Goal: Task Accomplishment & Management: Manage account settings

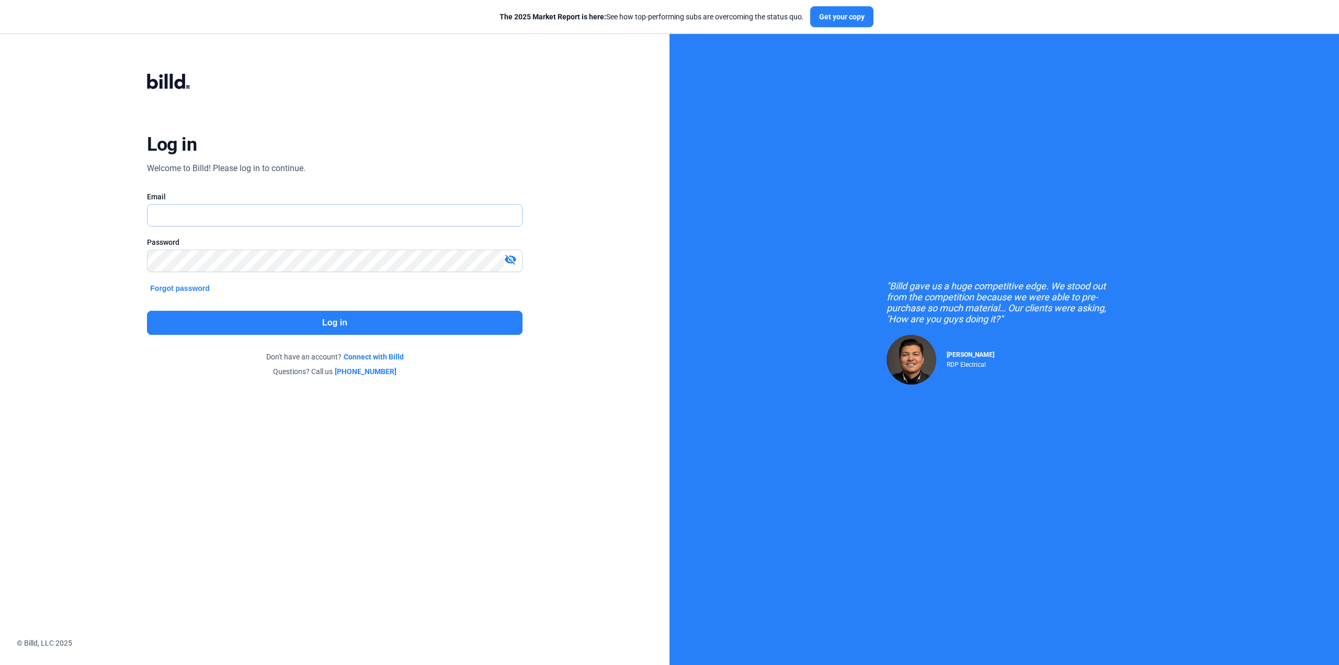
click at [221, 217] on input "text" at bounding box center [328, 215] width 362 height 21
type input "[PERSON_NAME][EMAIL_ADDRESS][DOMAIN_NAME]"
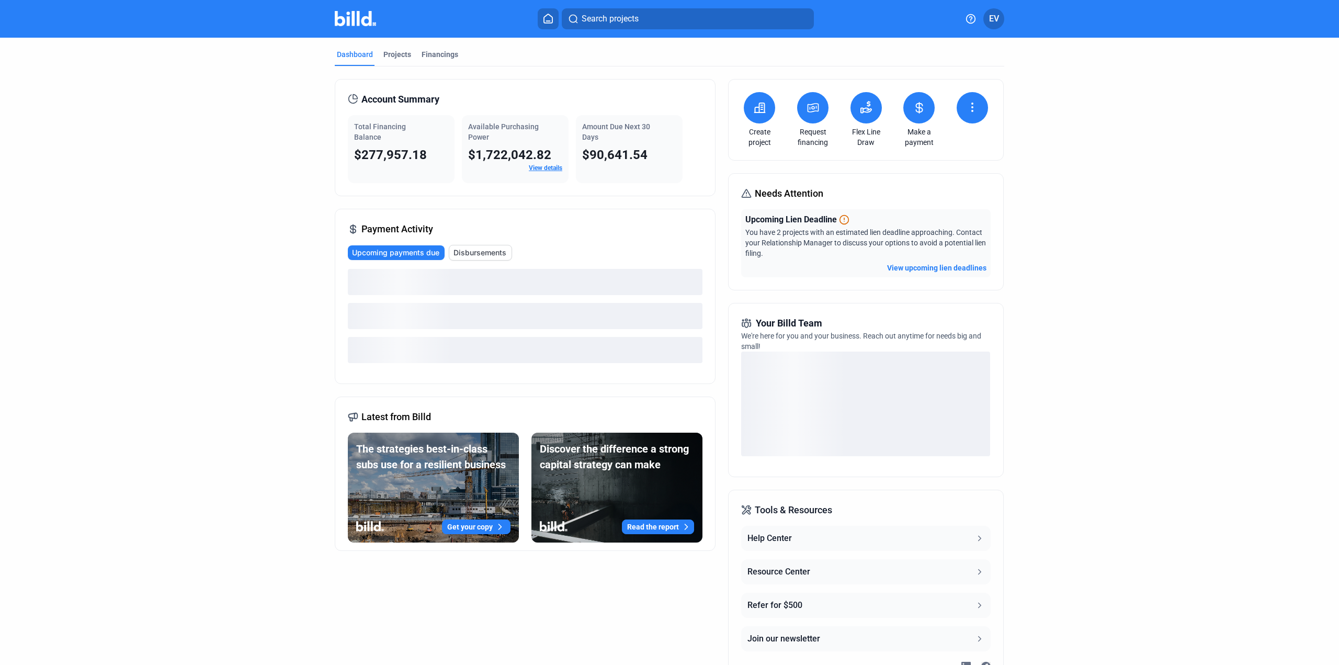
click at [917, 118] on button at bounding box center [918, 107] width 31 height 31
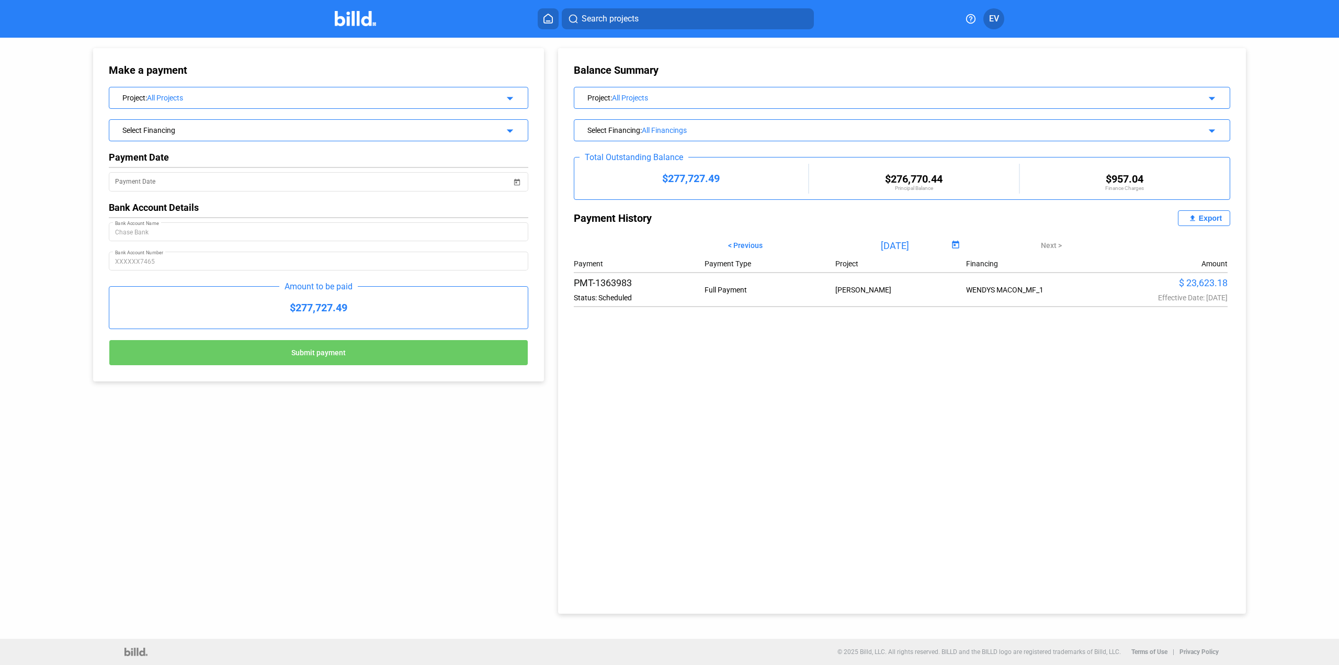
click at [292, 100] on div "All Projects" at bounding box center [311, 98] width 328 height 8
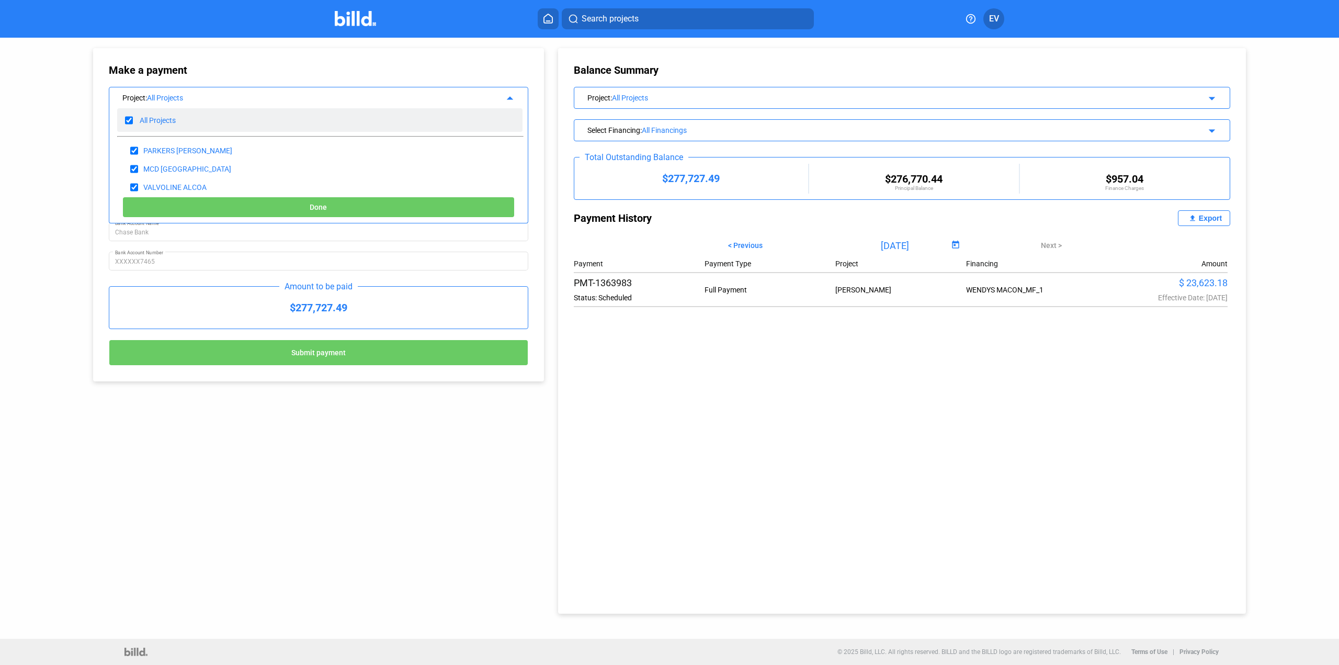
click at [128, 118] on input "checkbox" at bounding box center [129, 120] width 8 height 16
checkbox input "false"
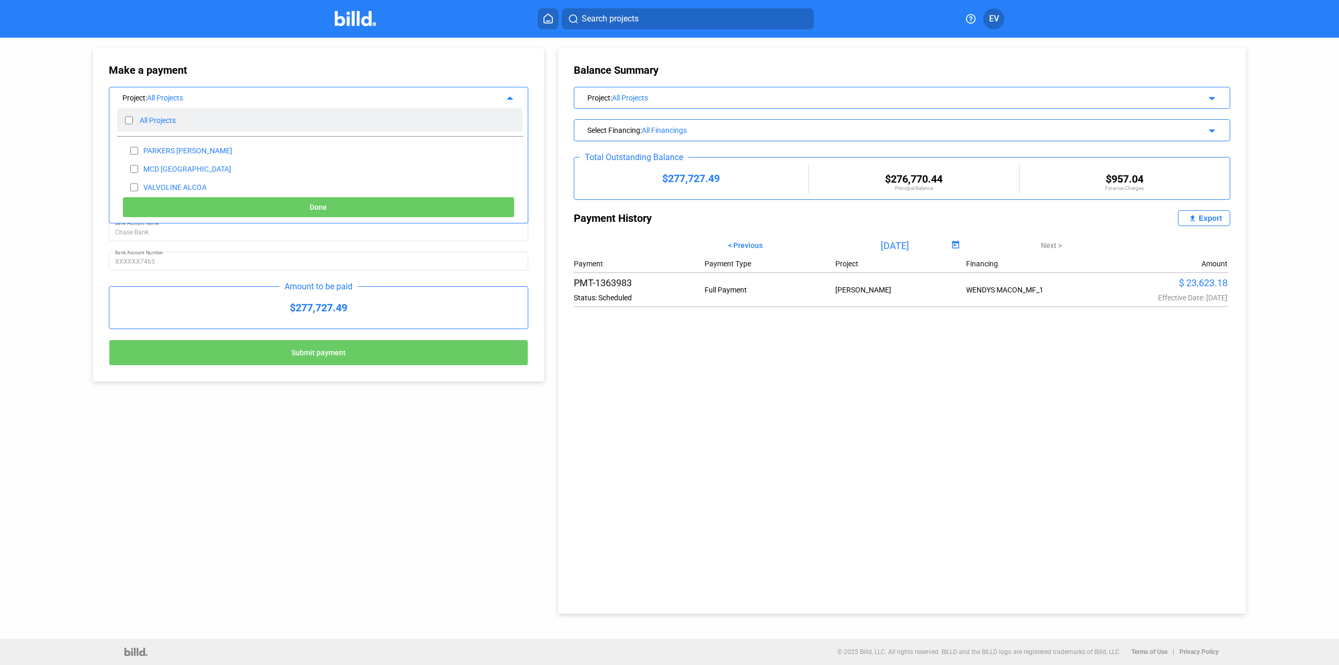
checkbox input "false"
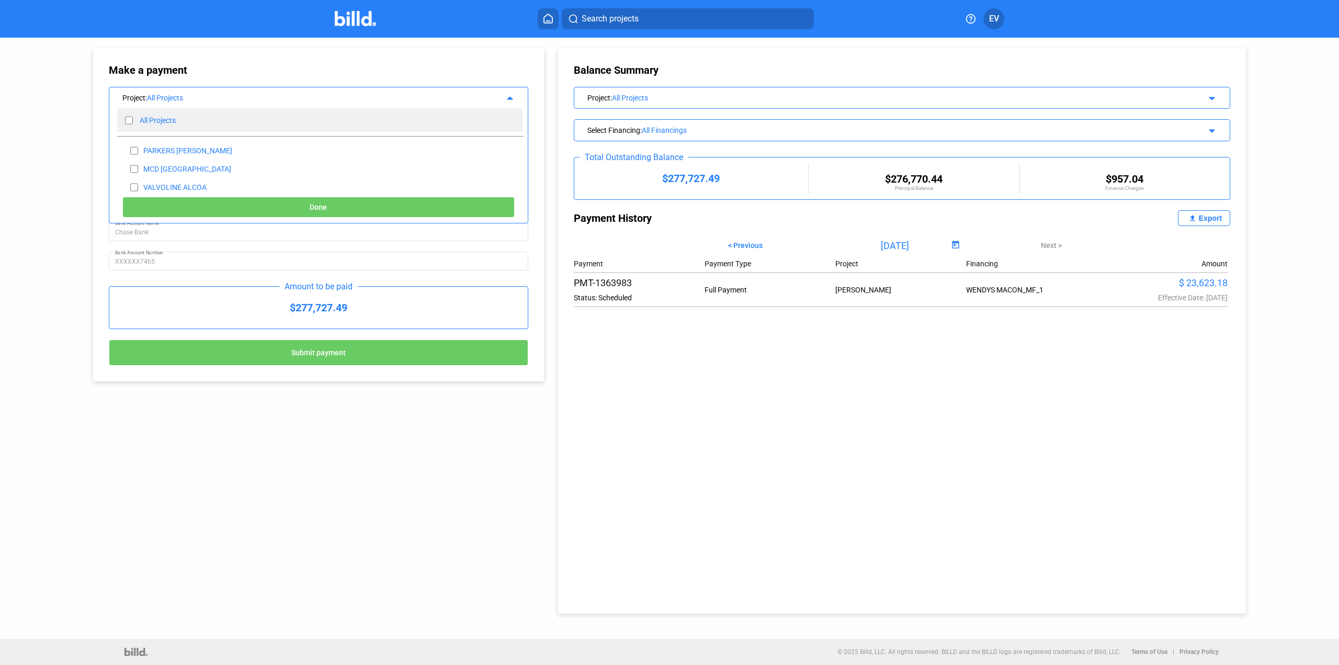
checkbox input "false"
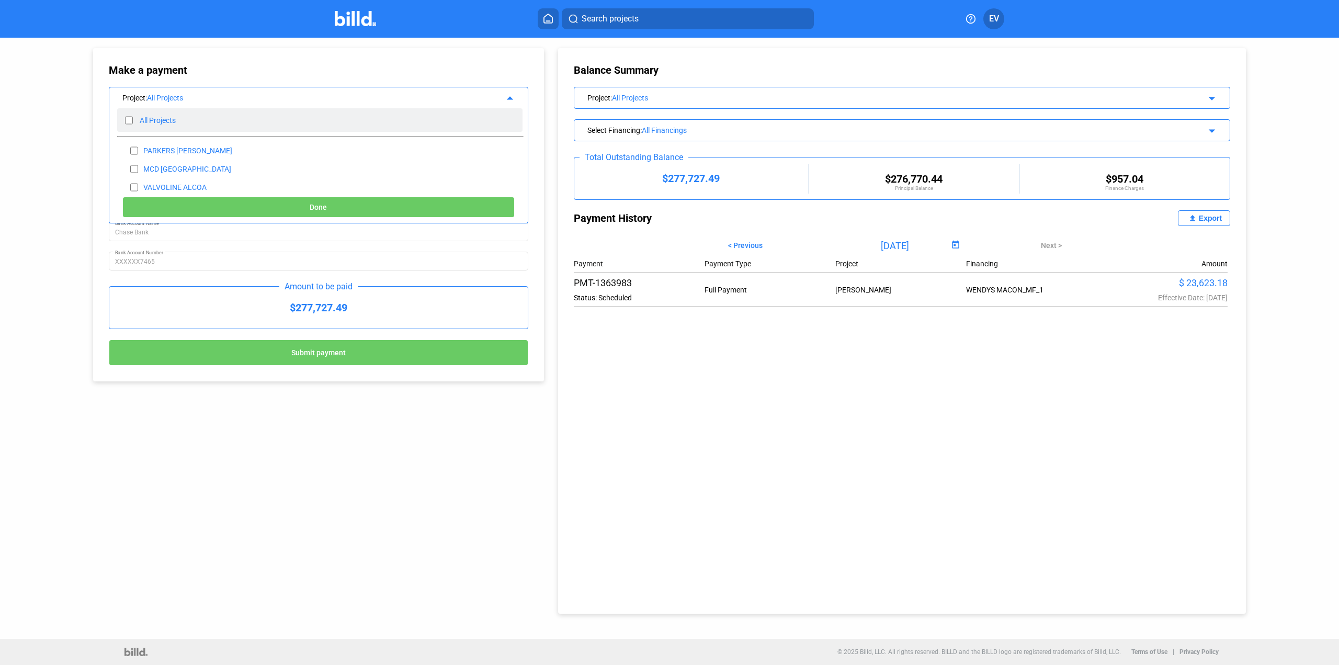
checkbox input "false"
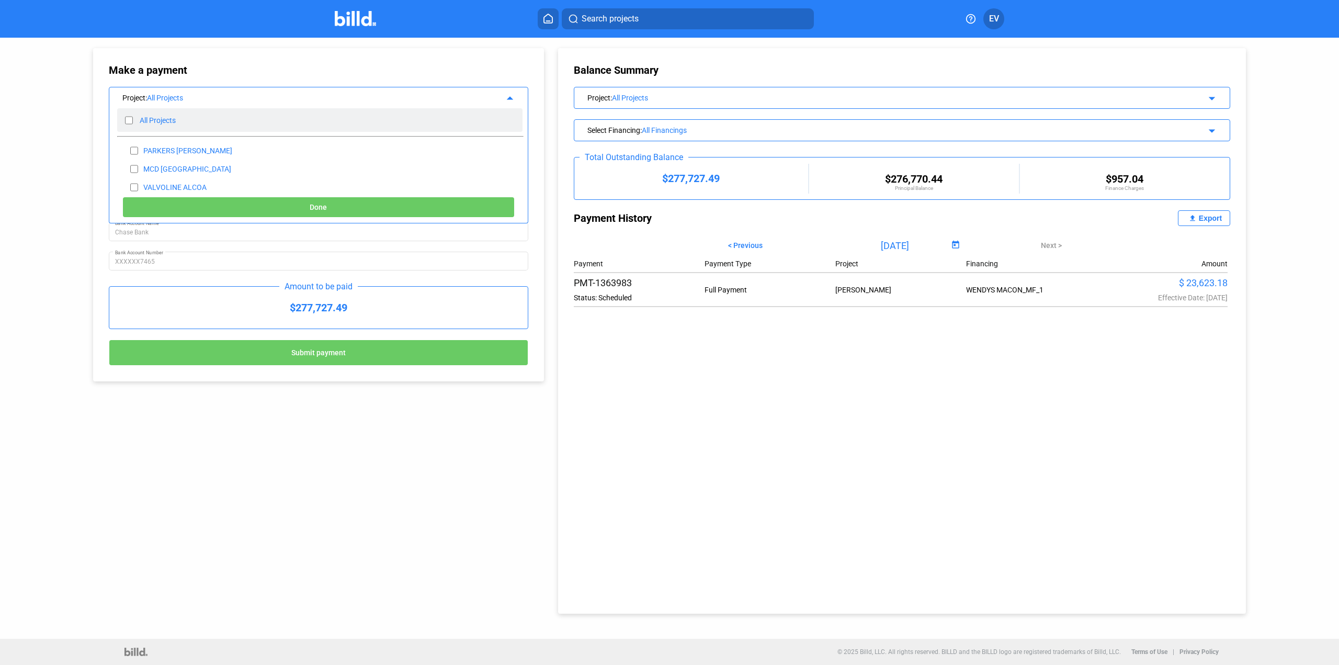
checkbox input "false"
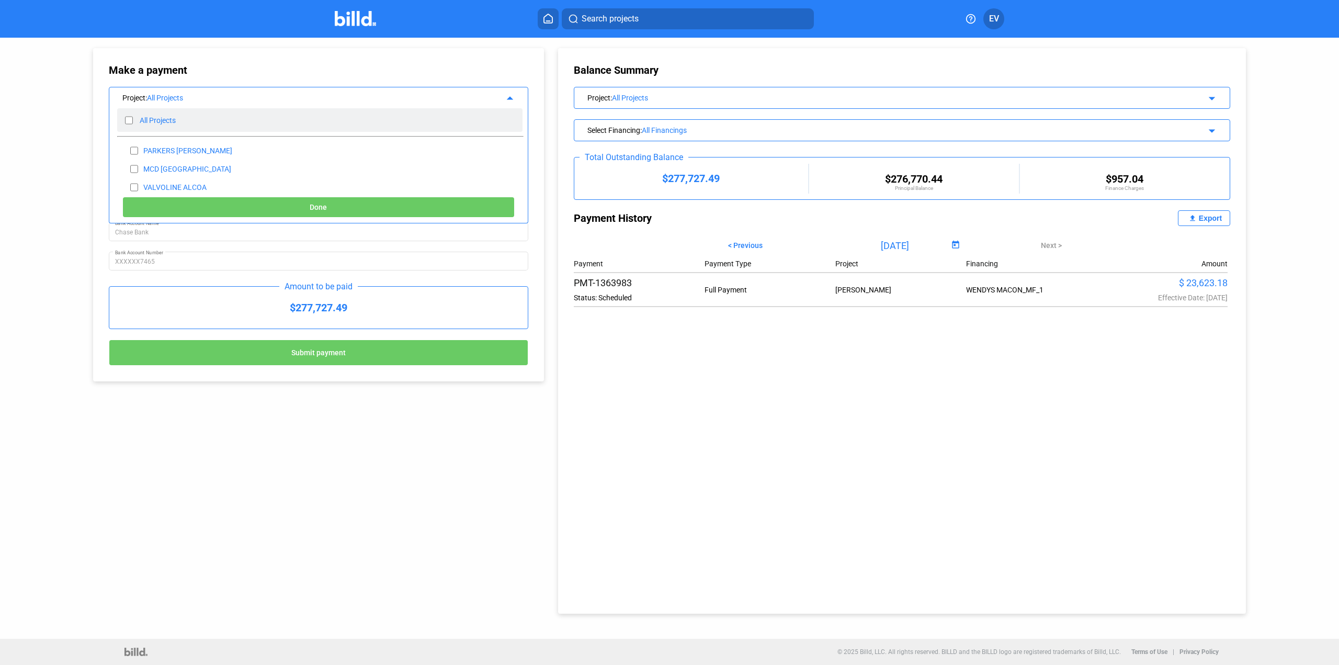
checkbox input "false"
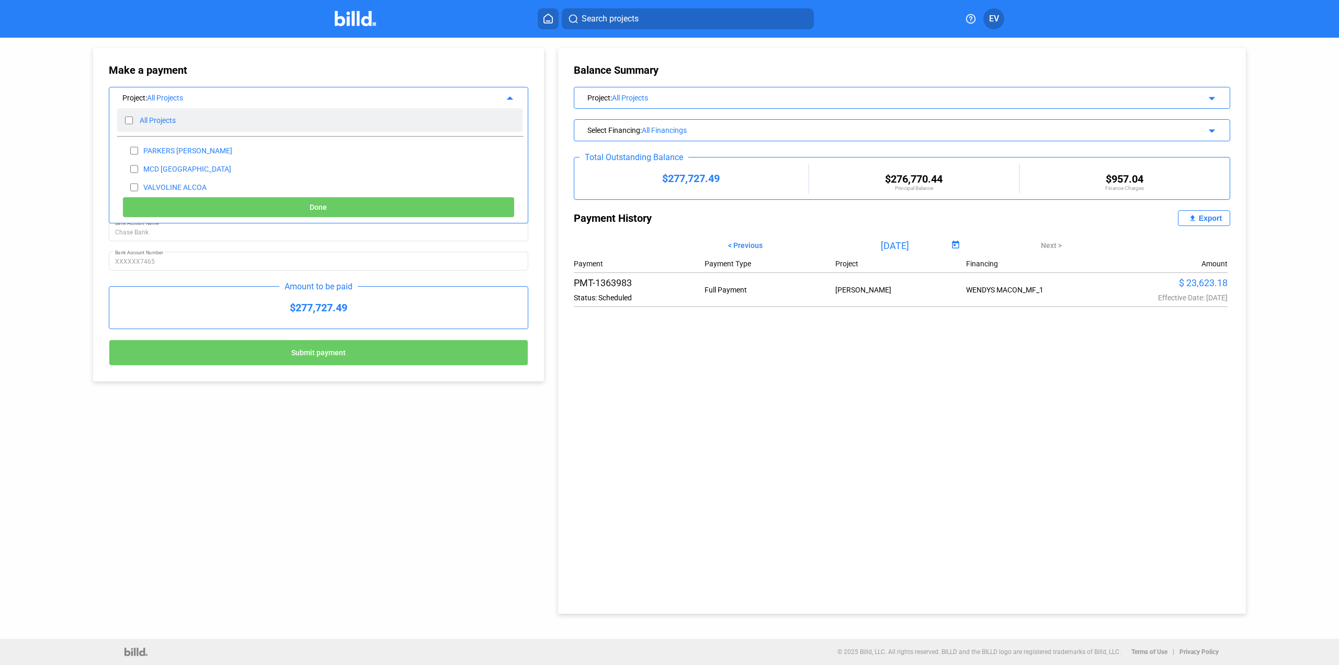
checkbox input "false"
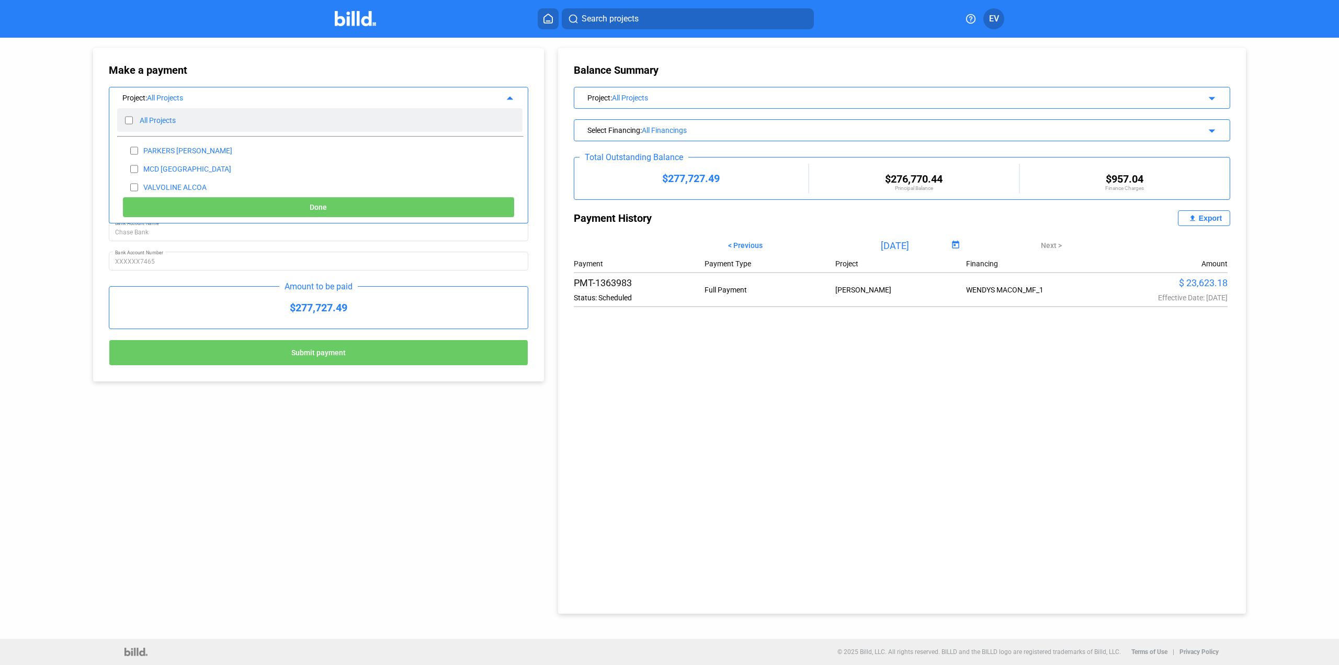
checkbox input "false"
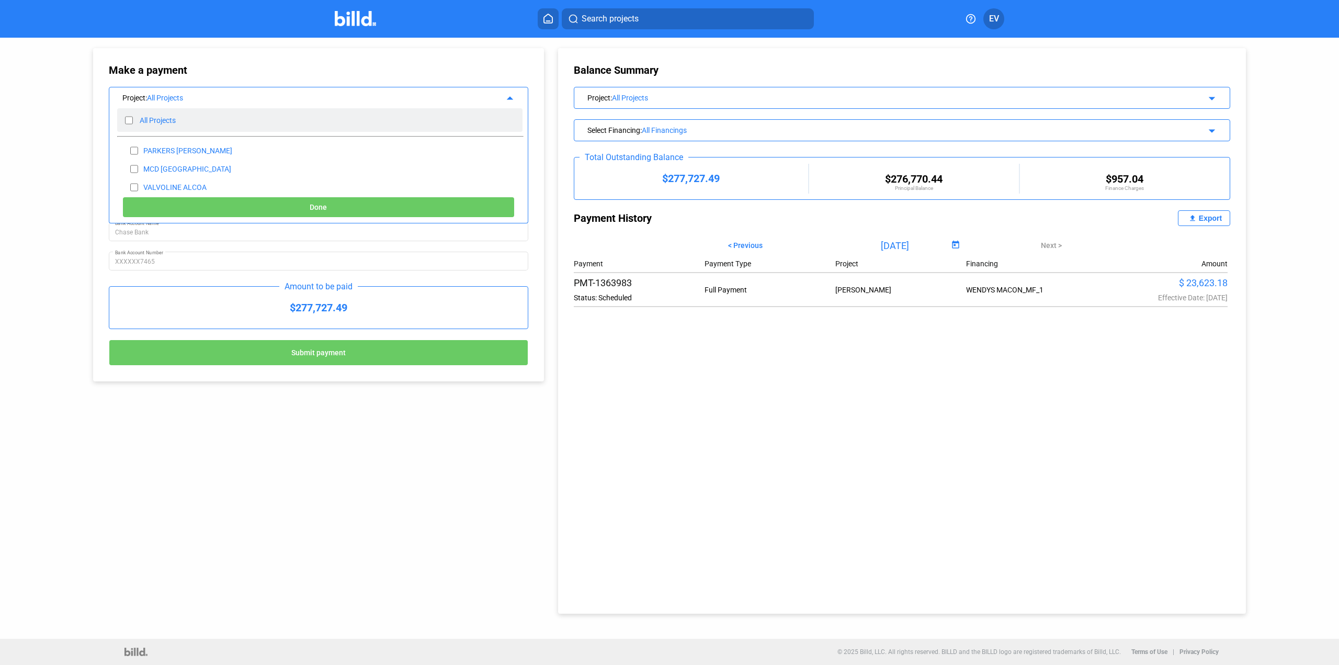
checkbox input "false"
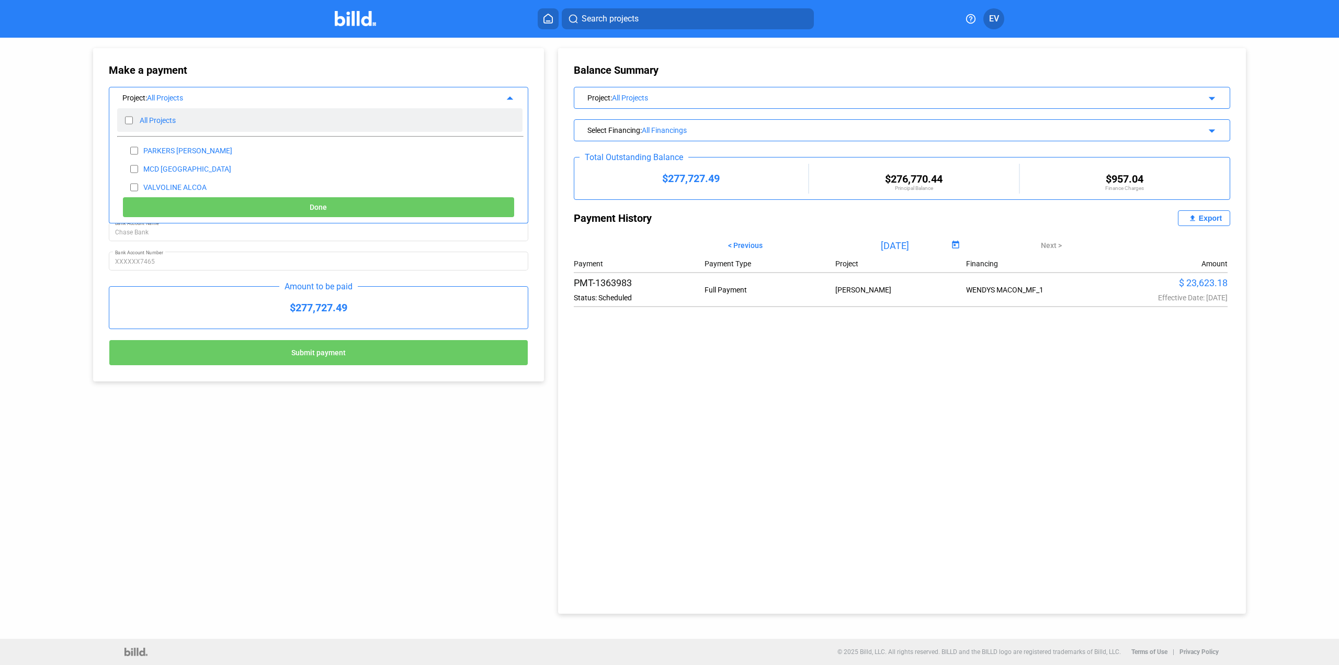
checkbox input "false"
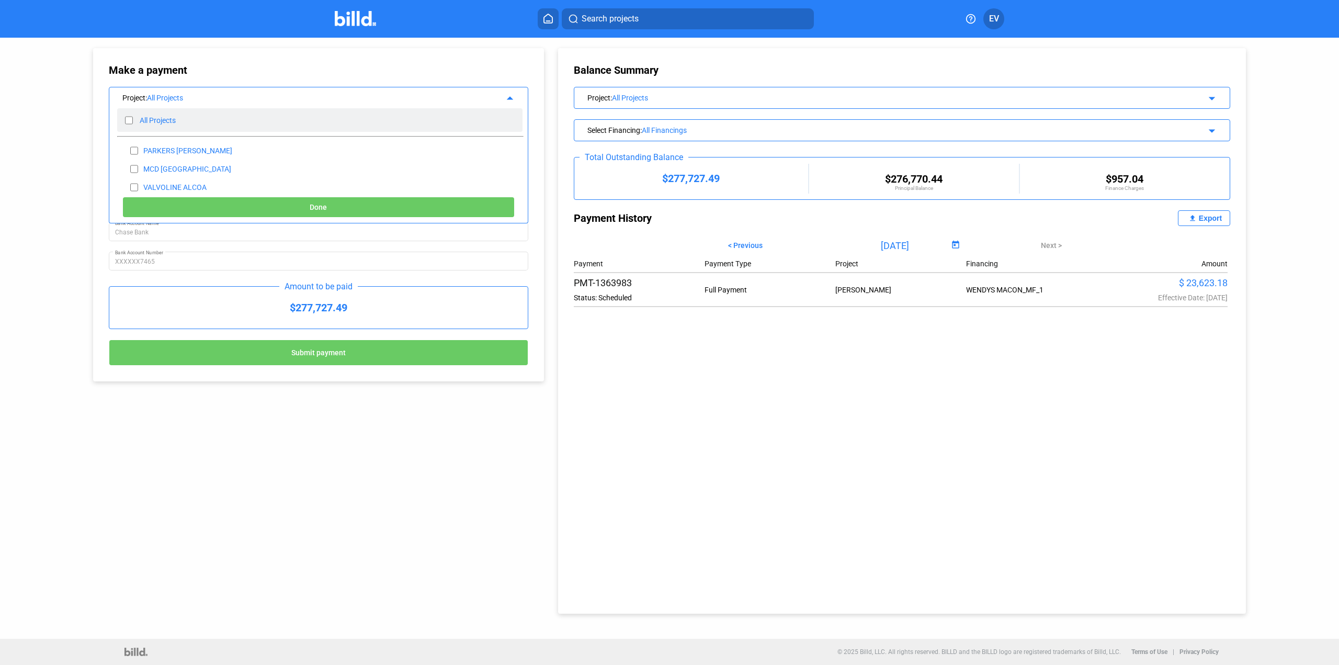
checkbox input "false"
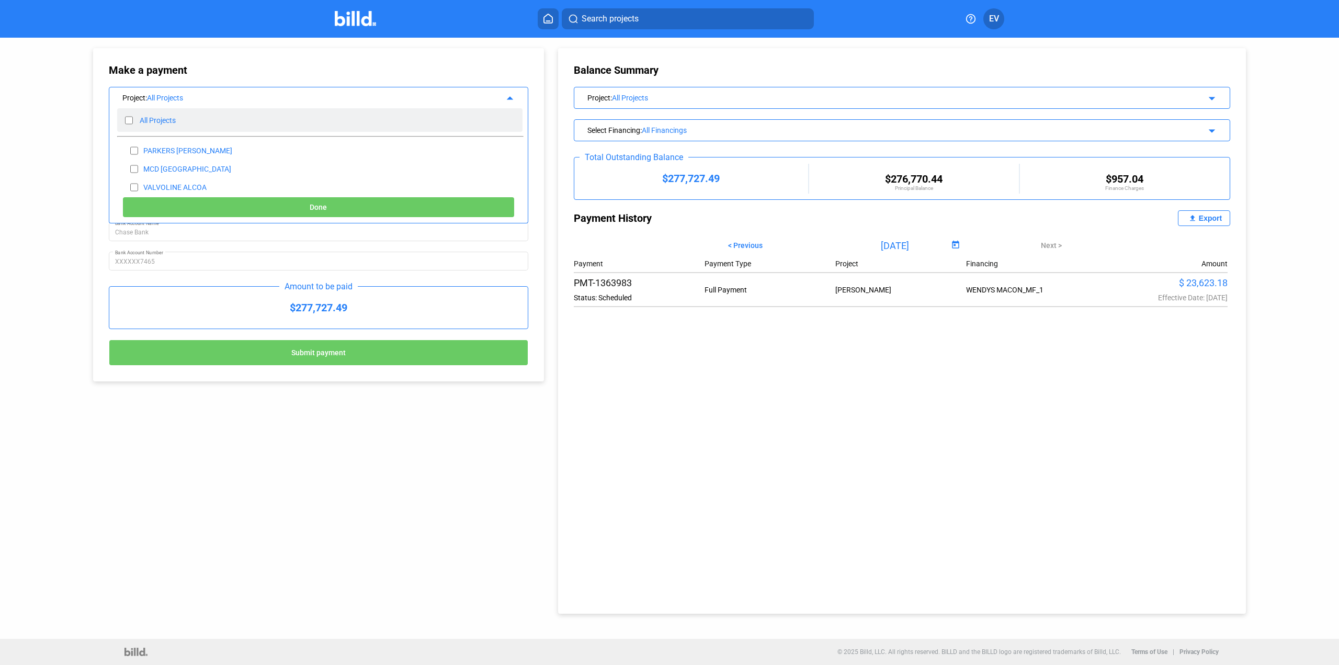
checkbox input "false"
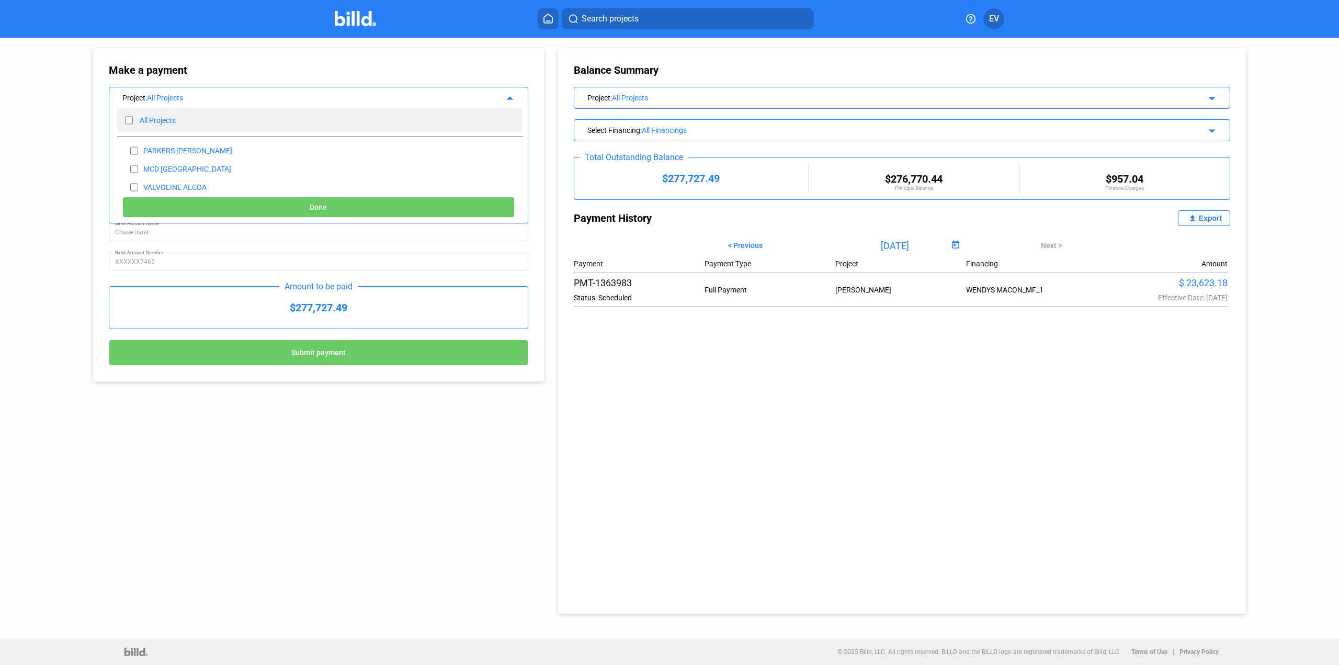
checkbox input "false"
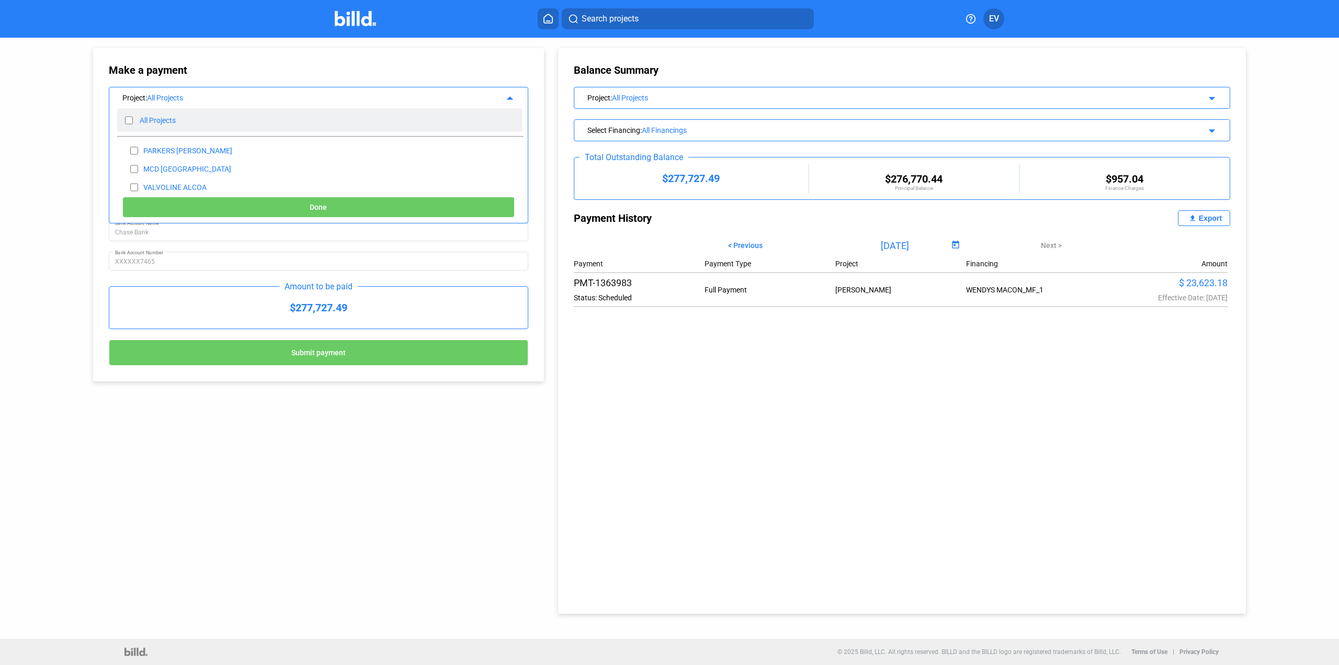
checkbox input "false"
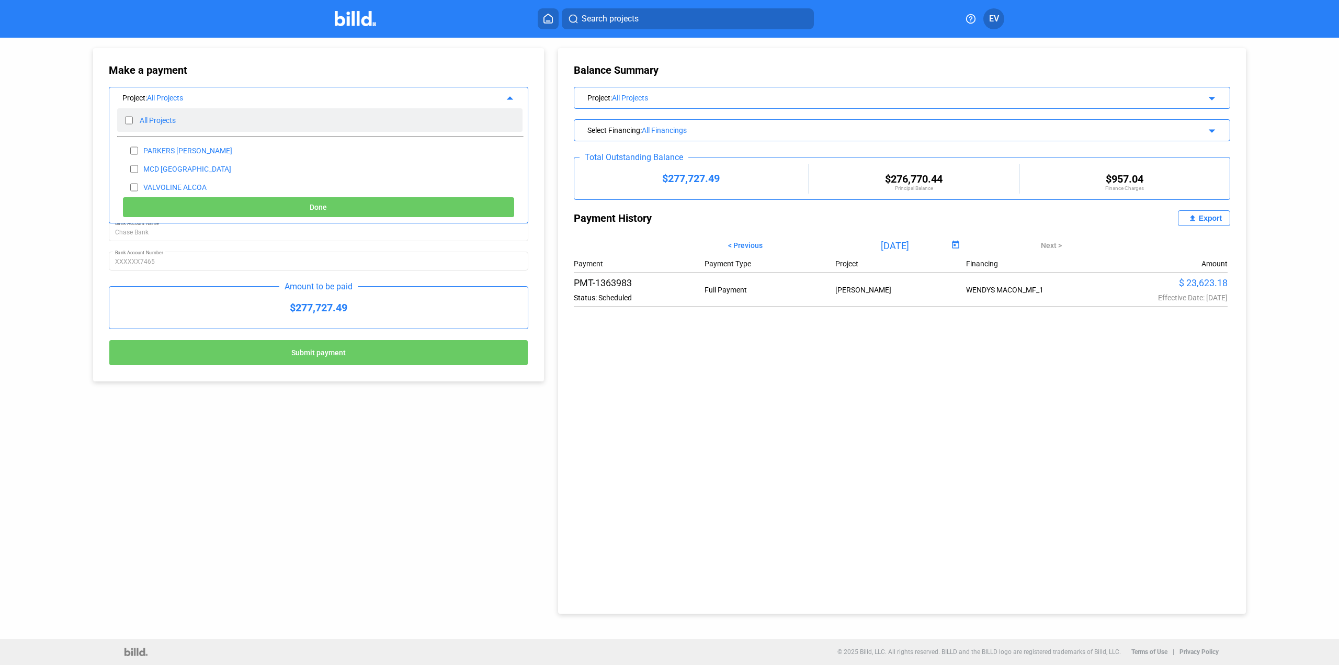
checkbox input "false"
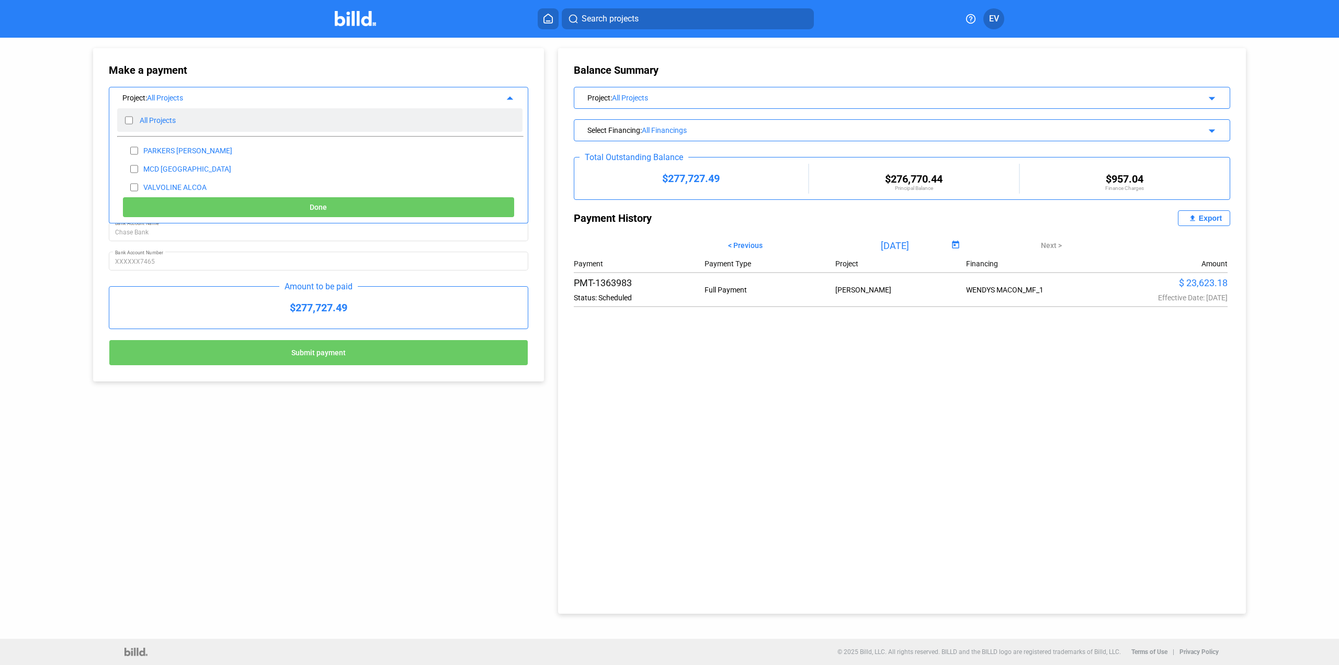
checkbox input "false"
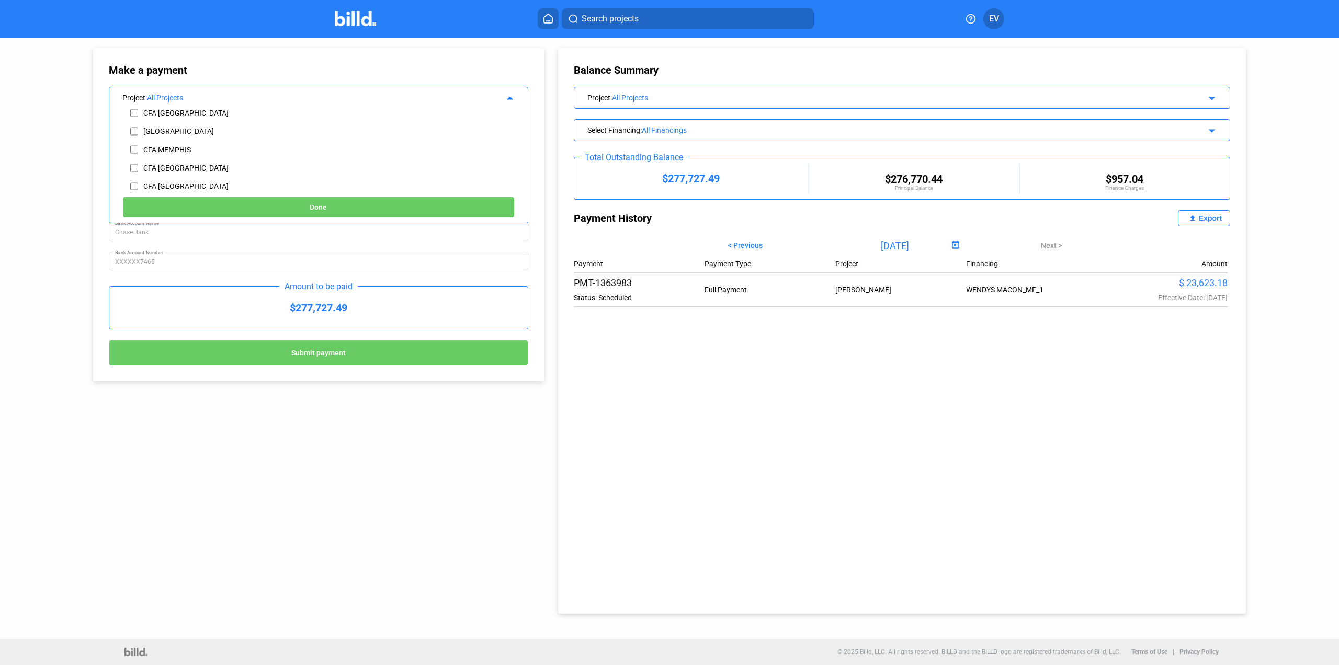
scroll to position [135, 0]
click at [190, 124] on div "CFA MEMPHIS" at bounding box center [167, 125] width 48 height 8
click at [134, 123] on input "checkbox" at bounding box center [134, 126] width 8 height 16
checkbox input "true"
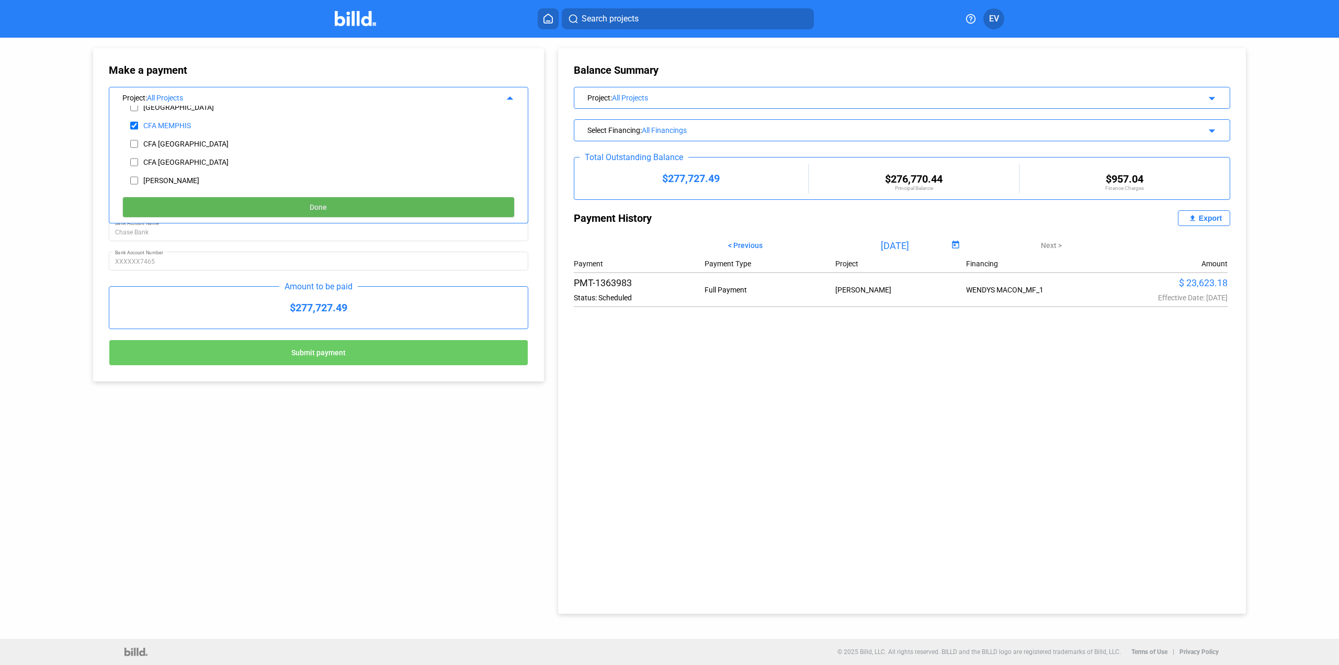
click at [327, 207] on button "Done" at bounding box center [318, 207] width 392 height 21
